Goal: Task Accomplishment & Management: Complete application form

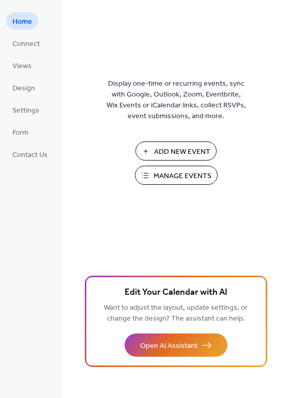
click at [175, 175] on span "Manage Events" at bounding box center [182, 176] width 58 height 11
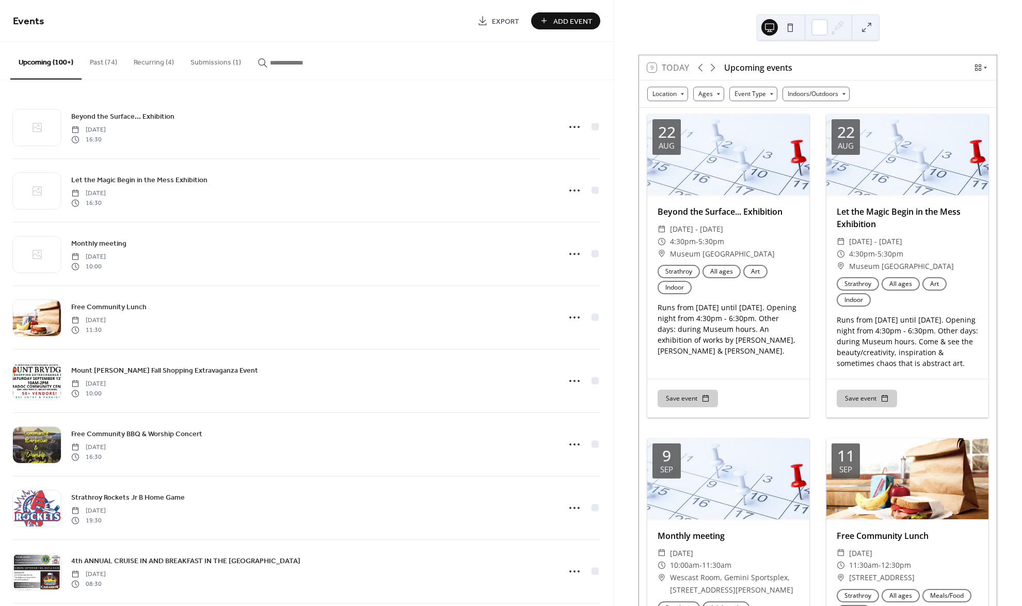
click at [209, 59] on button "Submissions (1)" at bounding box center [215, 60] width 67 height 37
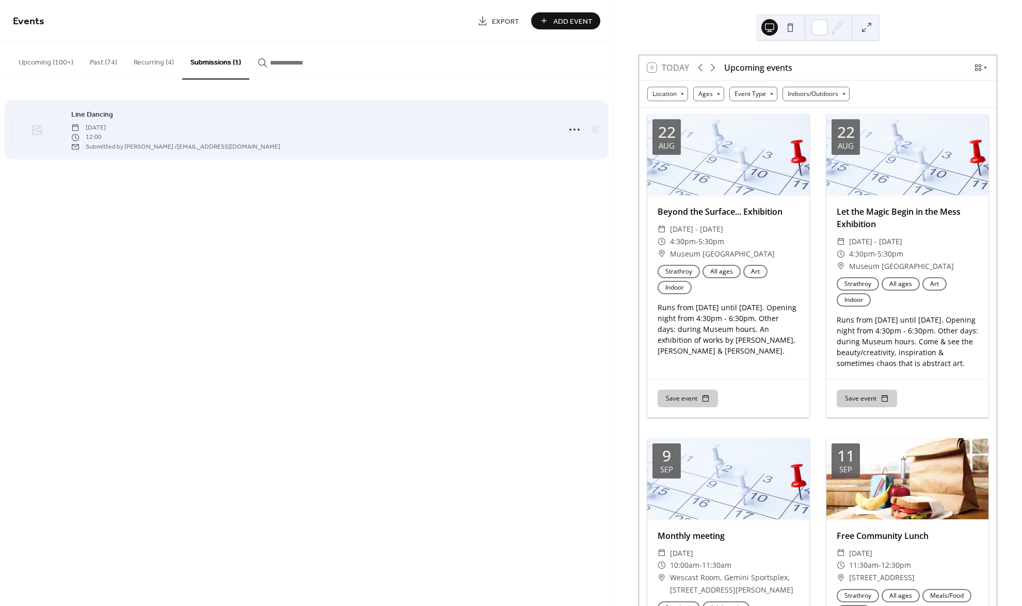
click at [170, 116] on div "Line Dancing [DATE] 12:00 Submitted by [PERSON_NAME] / [EMAIL_ADDRESS][DOMAIN_N…" at bounding box center [312, 129] width 483 height 42
drag, startPoint x: 313, startPoint y: 123, endPoint x: 300, endPoint y: 122, distance: 12.4
click at [313, 123] on div "Line Dancing [DATE] 12:00 Submitted by [PERSON_NAME] / [EMAIL_ADDRESS][DOMAIN_N…" at bounding box center [312, 129] width 483 height 42
click at [114, 115] on div "Line Dancing [DATE] 12:00 Submitted by [PERSON_NAME] / [EMAIL_ADDRESS][DOMAIN_N…" at bounding box center [312, 129] width 483 height 42
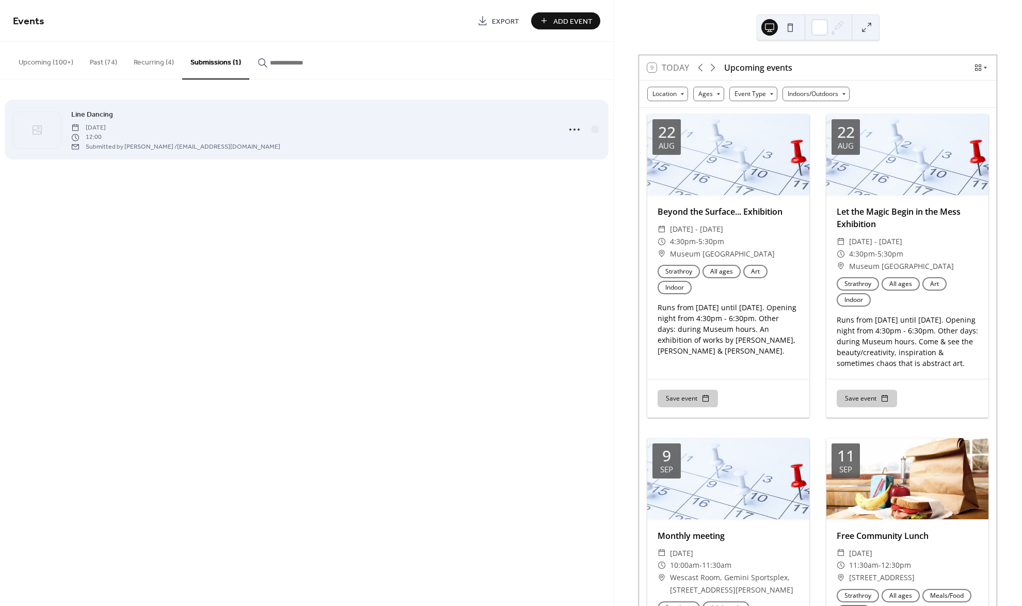
click at [96, 110] on span "Line Dancing" at bounding box center [92, 114] width 42 height 11
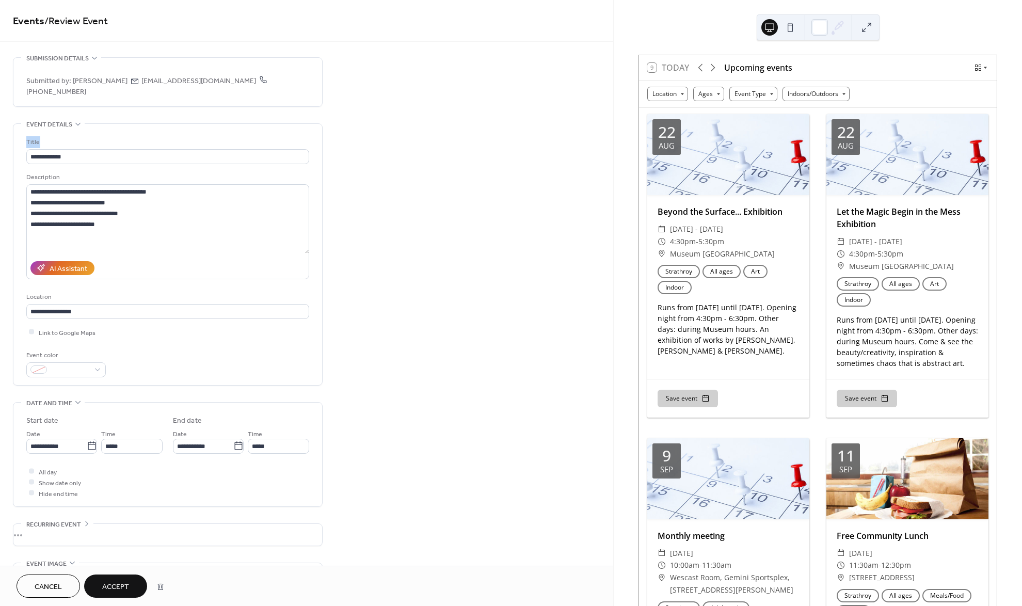
click at [96, 110] on div "**********" at bounding box center [168, 545] width 310 height 976
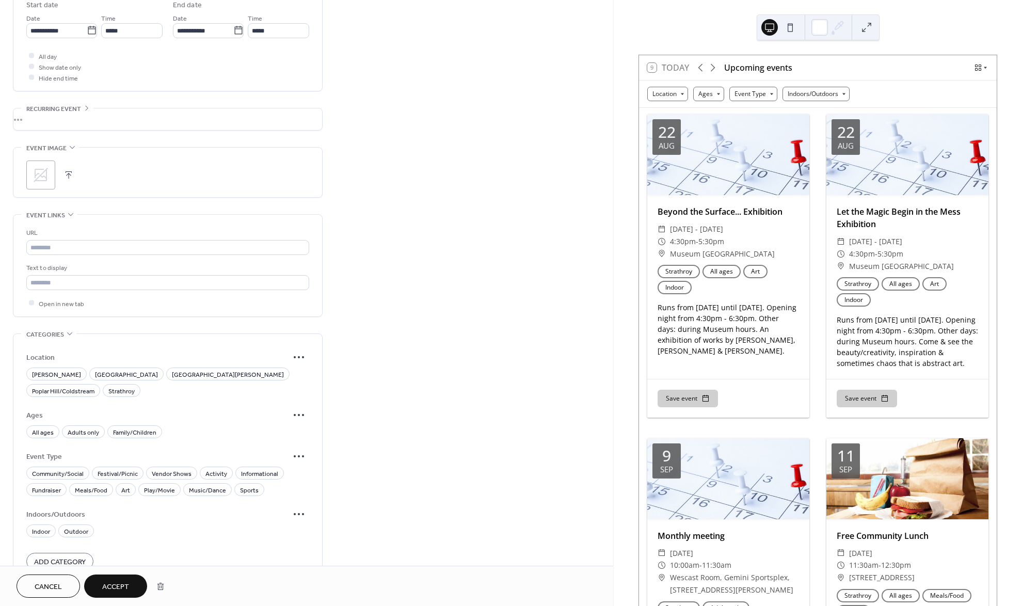
scroll to position [430, 0]
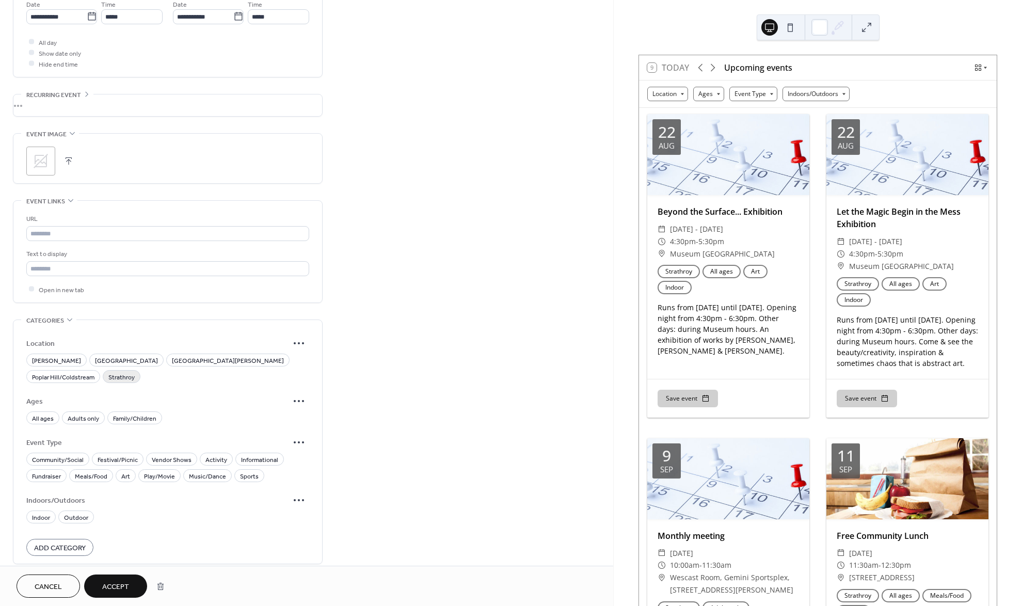
click at [135, 372] on span "Strathroy" at bounding box center [121, 377] width 26 height 11
click at [34, 413] on span "All ages" at bounding box center [43, 418] width 22 height 11
click at [208, 474] on span "Music/Dance" at bounding box center [207, 479] width 37 height 11
click at [212, 458] on span "Activity" at bounding box center [216, 463] width 22 height 11
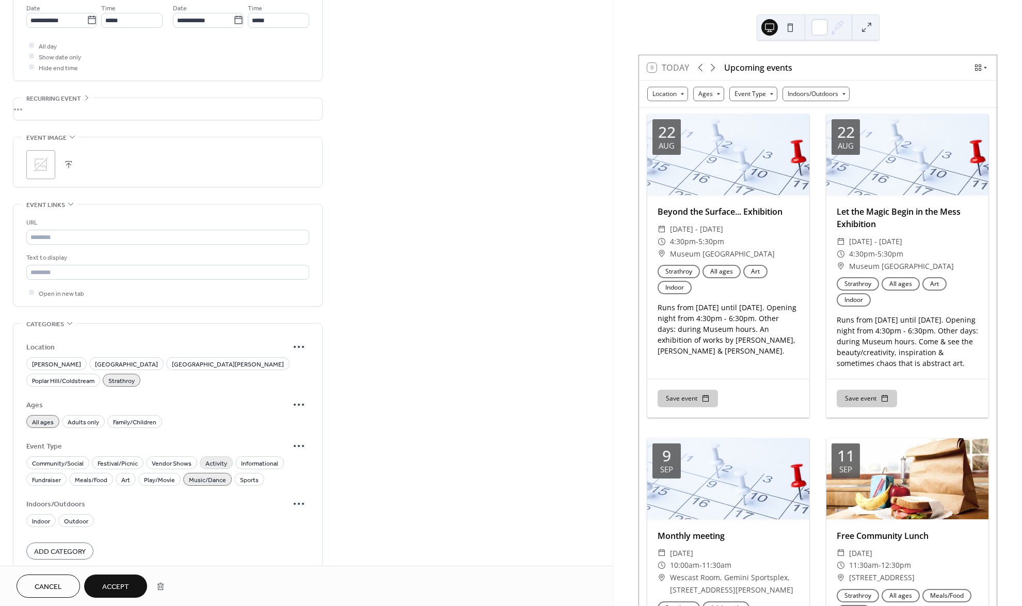
scroll to position [424, 0]
drag, startPoint x: 38, startPoint y: 491, endPoint x: 78, endPoint y: 513, distance: 46.2
click at [38, 517] on span "Indoor" at bounding box center [41, 522] width 18 height 11
click at [126, 589] on span "Accept" at bounding box center [115, 587] width 27 height 11
